Goal: Information Seeking & Learning: Learn about a topic

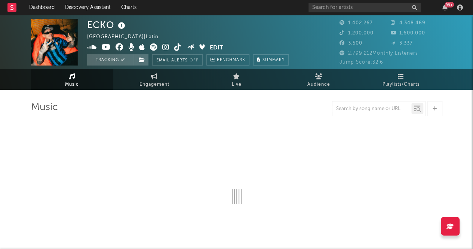
select select "6m"
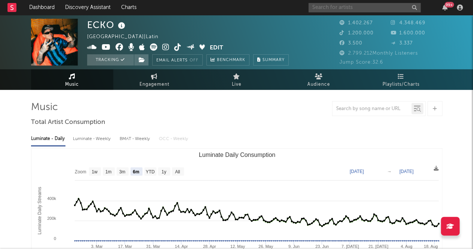
click at [358, 4] on input "text" at bounding box center [365, 7] width 112 height 9
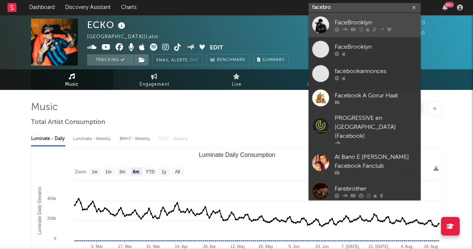
type input "facebro"
click at [336, 27] on icon at bounding box center [337, 29] width 4 height 4
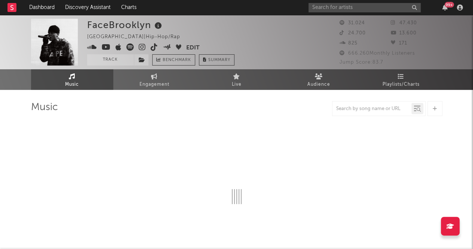
select select "6m"
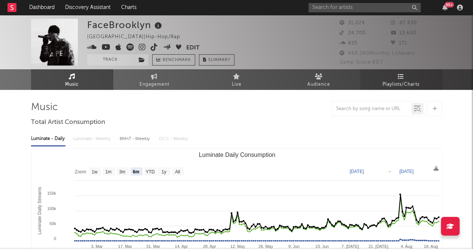
click at [415, 80] on span "Playlists/Charts" at bounding box center [401, 84] width 37 height 9
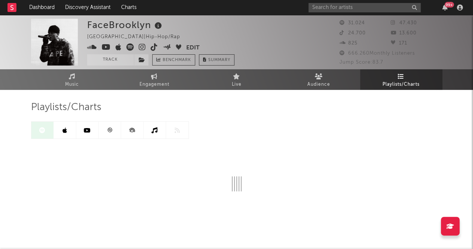
click at [66, 132] on icon at bounding box center [64, 130] width 4 height 6
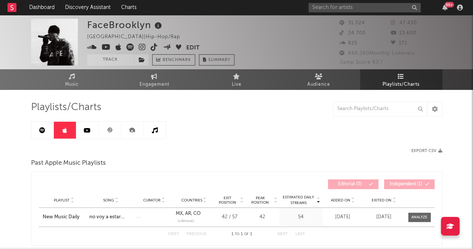
scroll to position [0, 0]
